Goal: Task Accomplishment & Management: Manage account settings

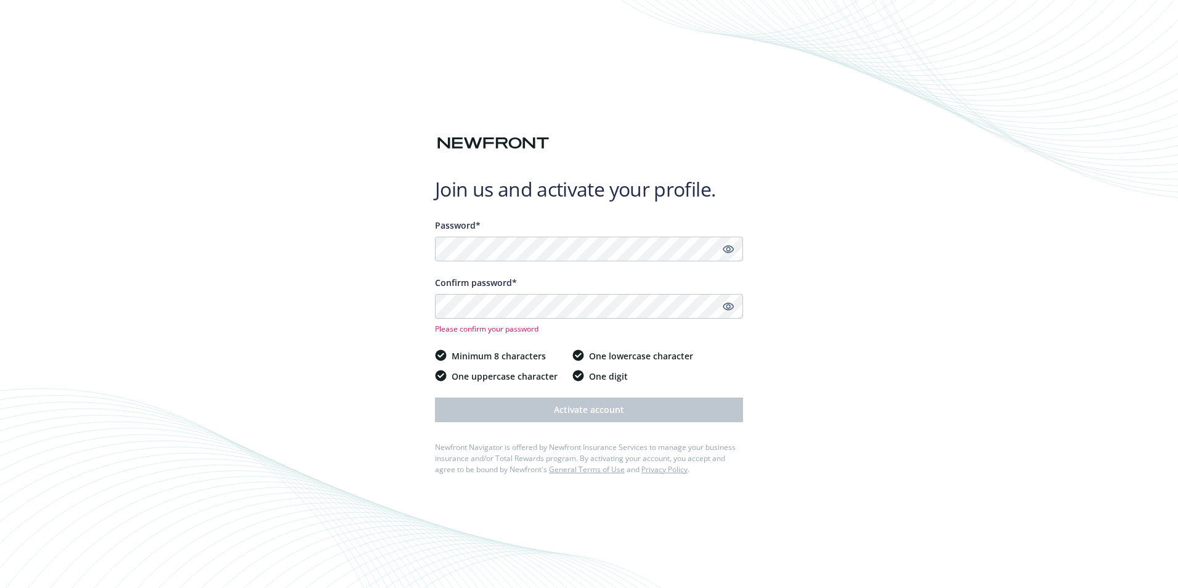
click at [824, 314] on div "Join us and activate your profile. Password* Confirm password* Please confirm y…" at bounding box center [589, 294] width 1178 height 588
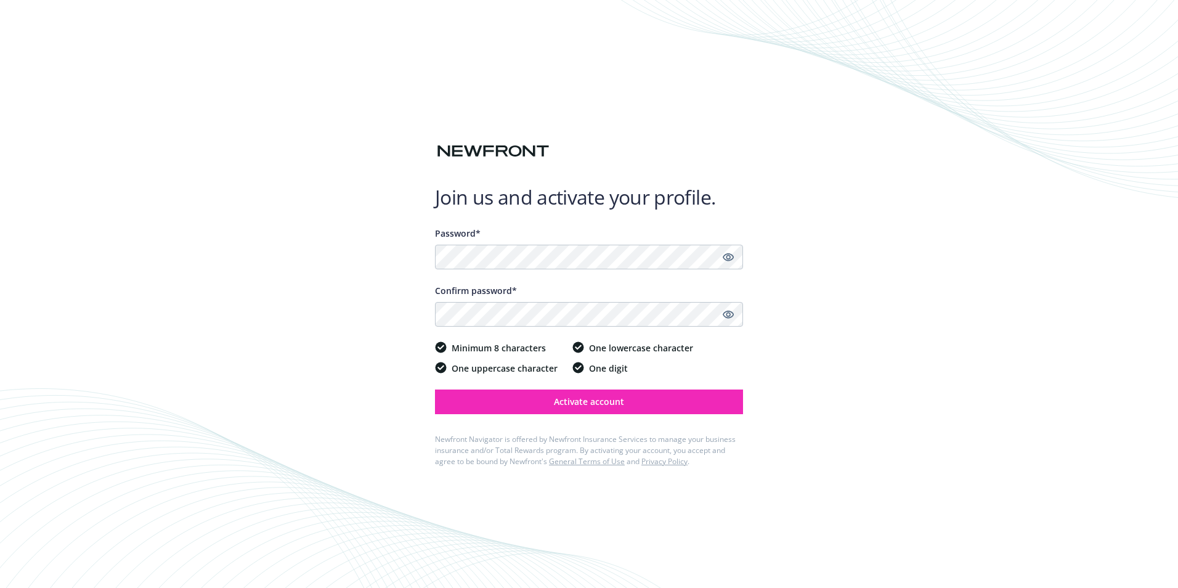
click at [788, 294] on div "Join us and activate your profile. Password* Confirm password* Minimum 8 charac…" at bounding box center [589, 294] width 1178 height 588
click at [680, 410] on button "Activate account" at bounding box center [589, 401] width 308 height 25
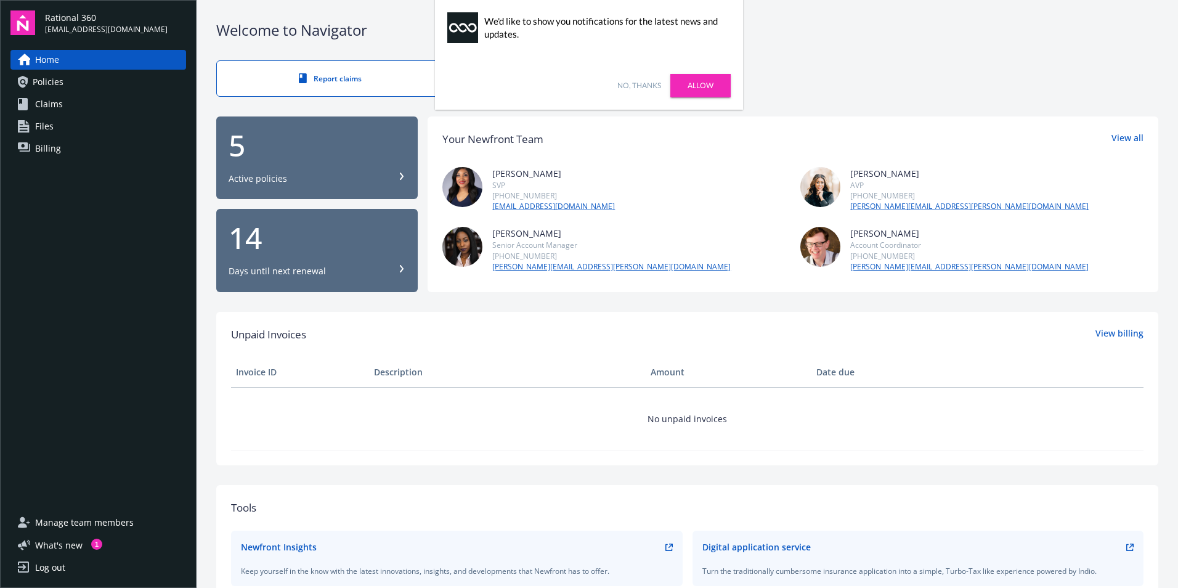
click at [708, 84] on link "Allow" at bounding box center [700, 85] width 60 height 23
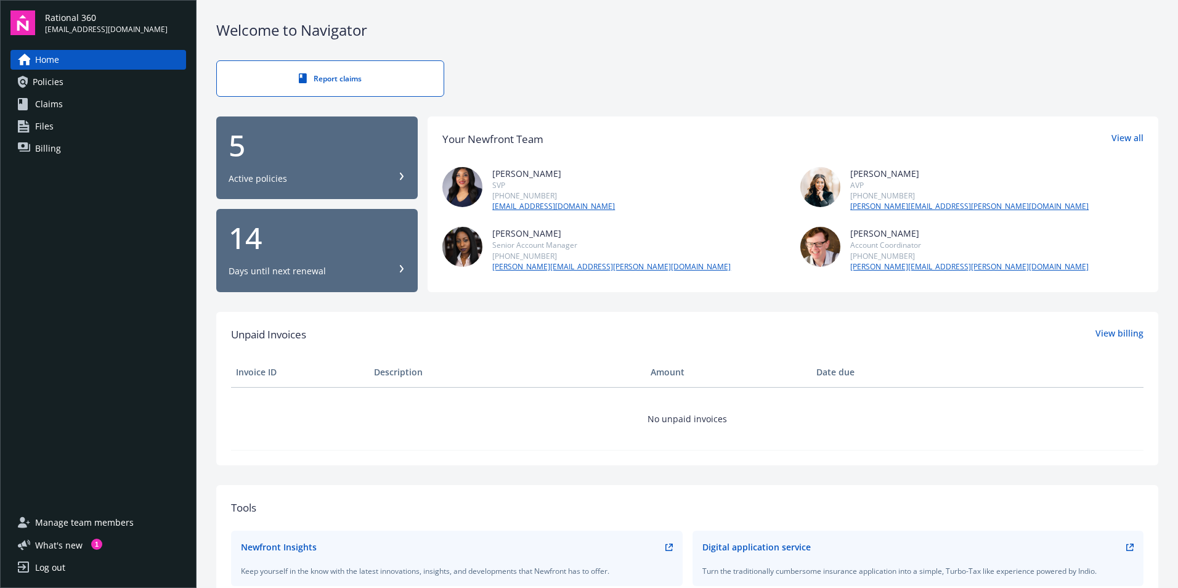
click at [256, 160] on div "5 Active policies" at bounding box center [317, 158] width 177 height 54
